Goal: Task Accomplishment & Management: Manage account settings

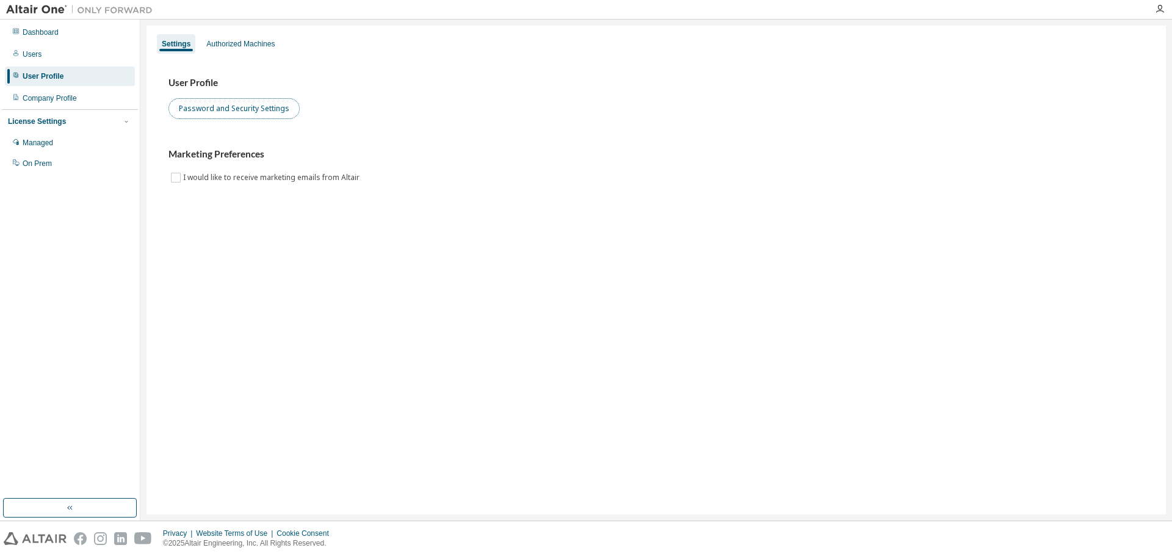
click at [259, 112] on button "Password and Security Settings" at bounding box center [233, 108] width 131 height 21
click at [200, 105] on button "Password and Security Settings" at bounding box center [233, 108] width 131 height 21
